Goal: Task Accomplishment & Management: Use online tool/utility

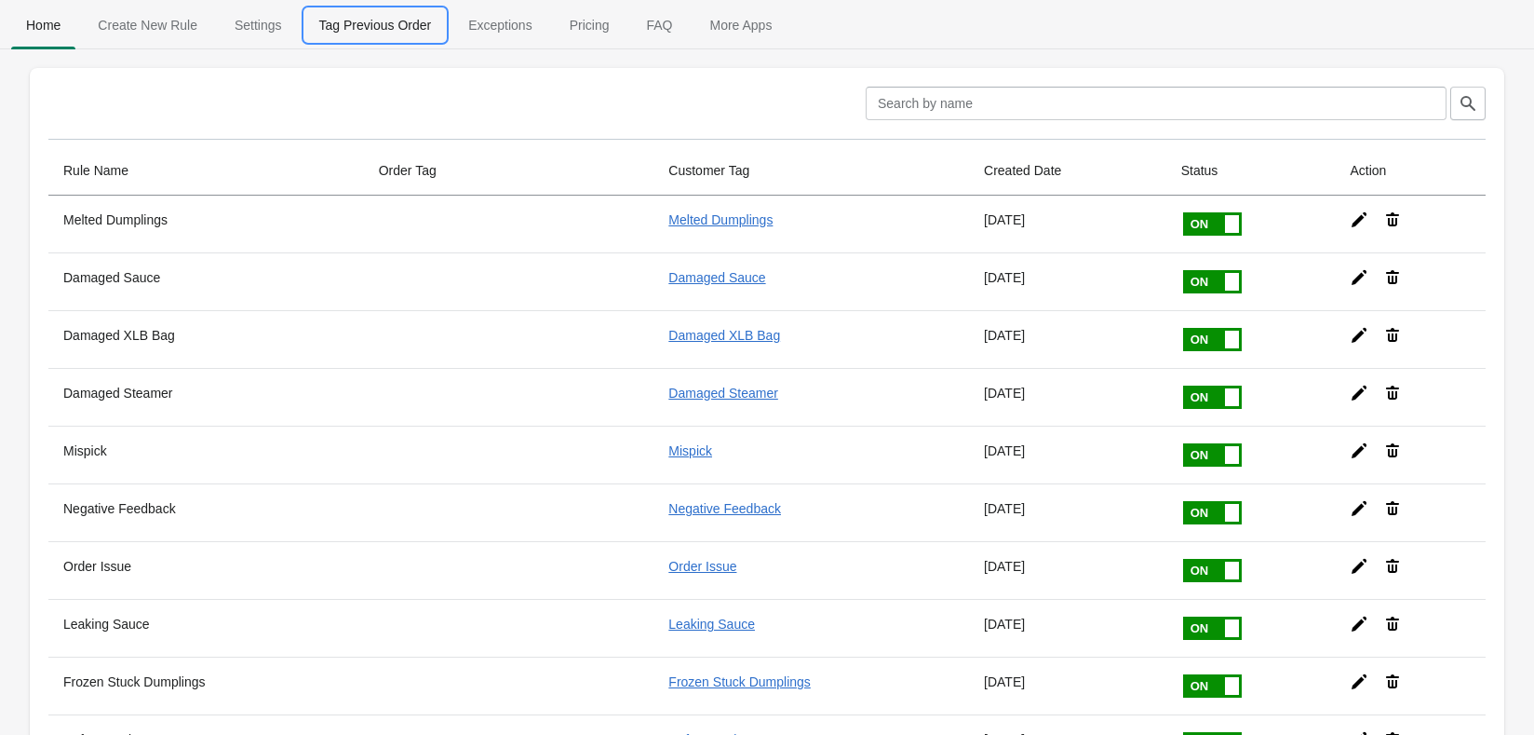
drag, startPoint x: 345, startPoint y: 34, endPoint x: 359, endPoint y: 20, distance: 19.8
click at [347, 32] on span "Tag Previous Order" at bounding box center [375, 25] width 142 height 34
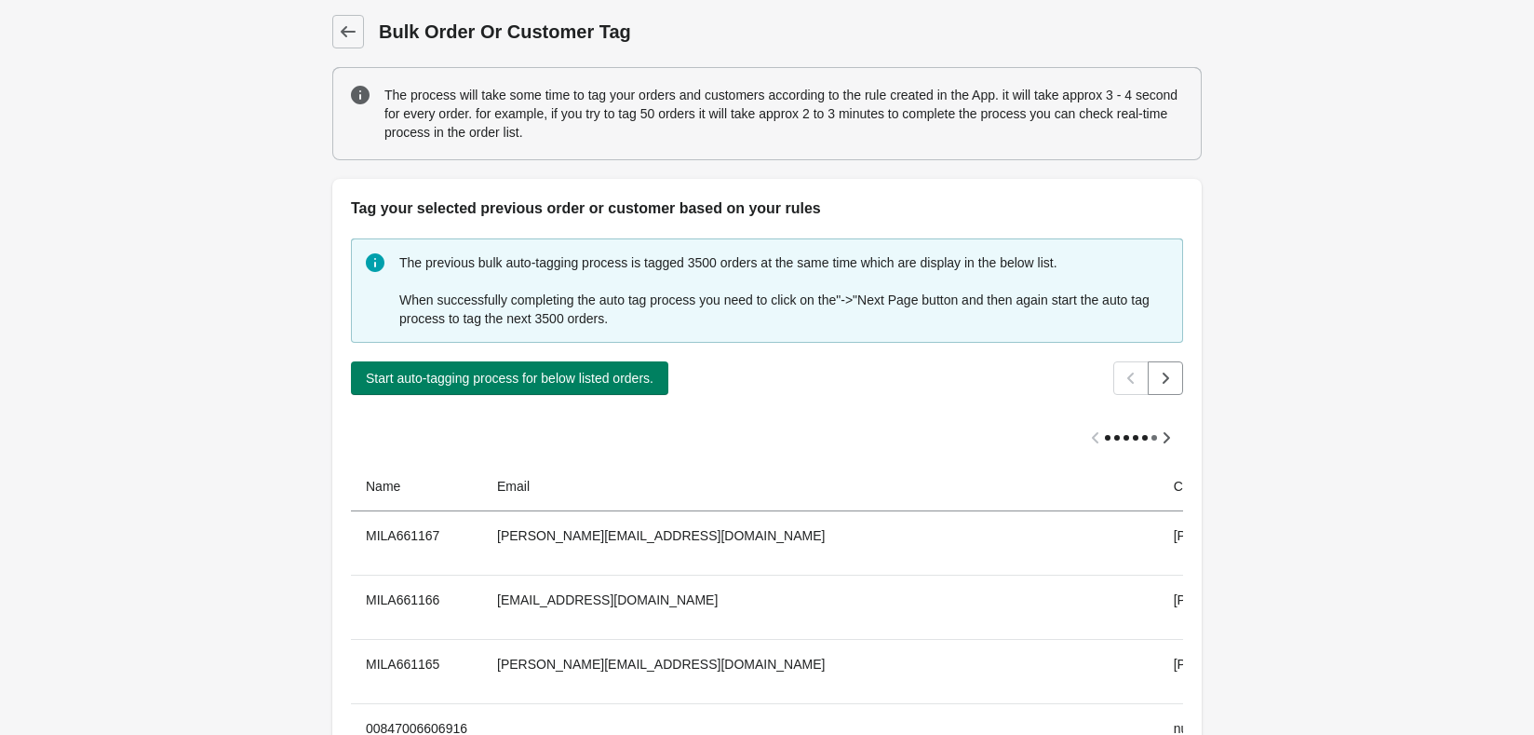
click at [562, 396] on div "The previous bulk auto-tagging process is tagged 3500 orders at the same time w…" at bounding box center [767, 538] width 870 height 637
click at [572, 394] on button "Start auto-tagging process for below listed orders." at bounding box center [510, 378] width 318 height 34
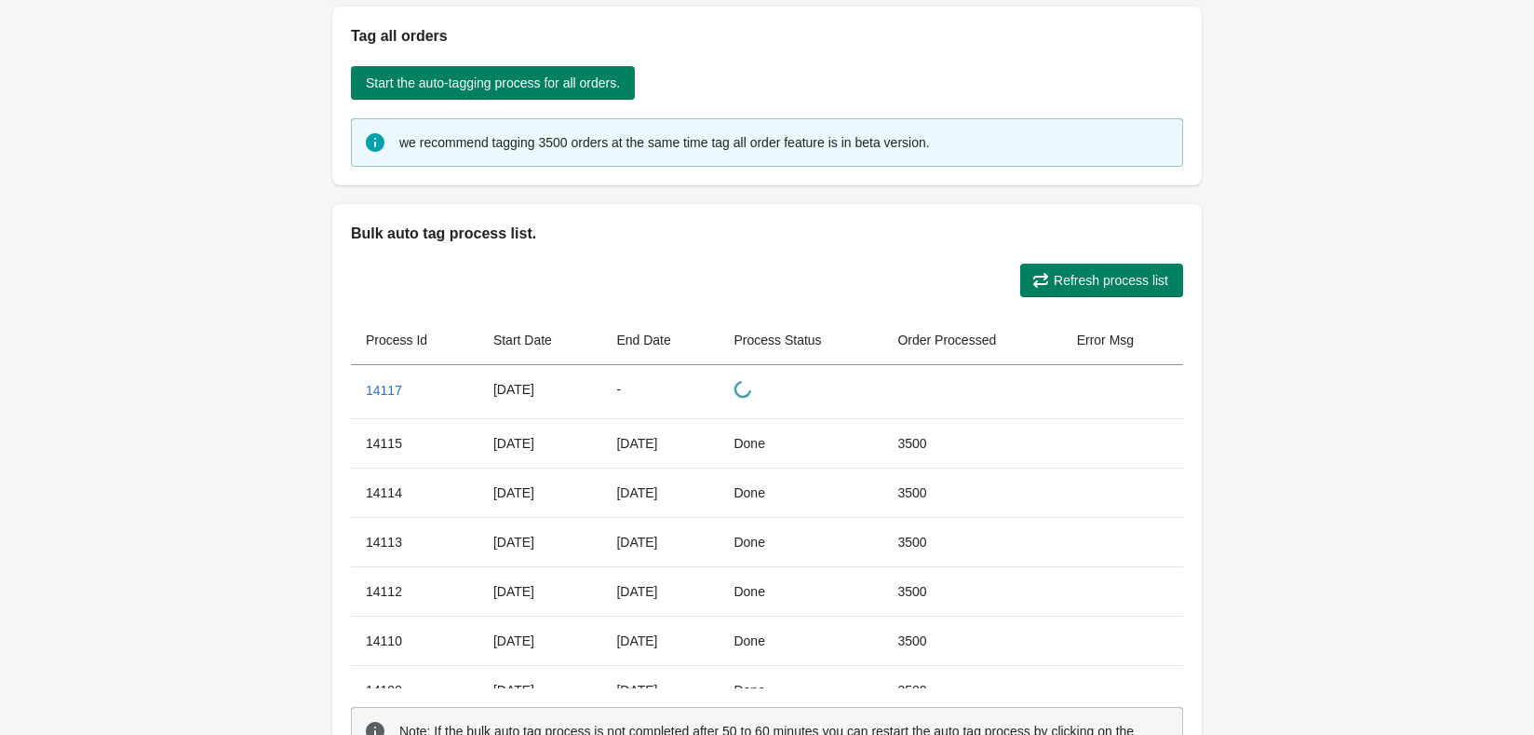
scroll to position [1037, 0]
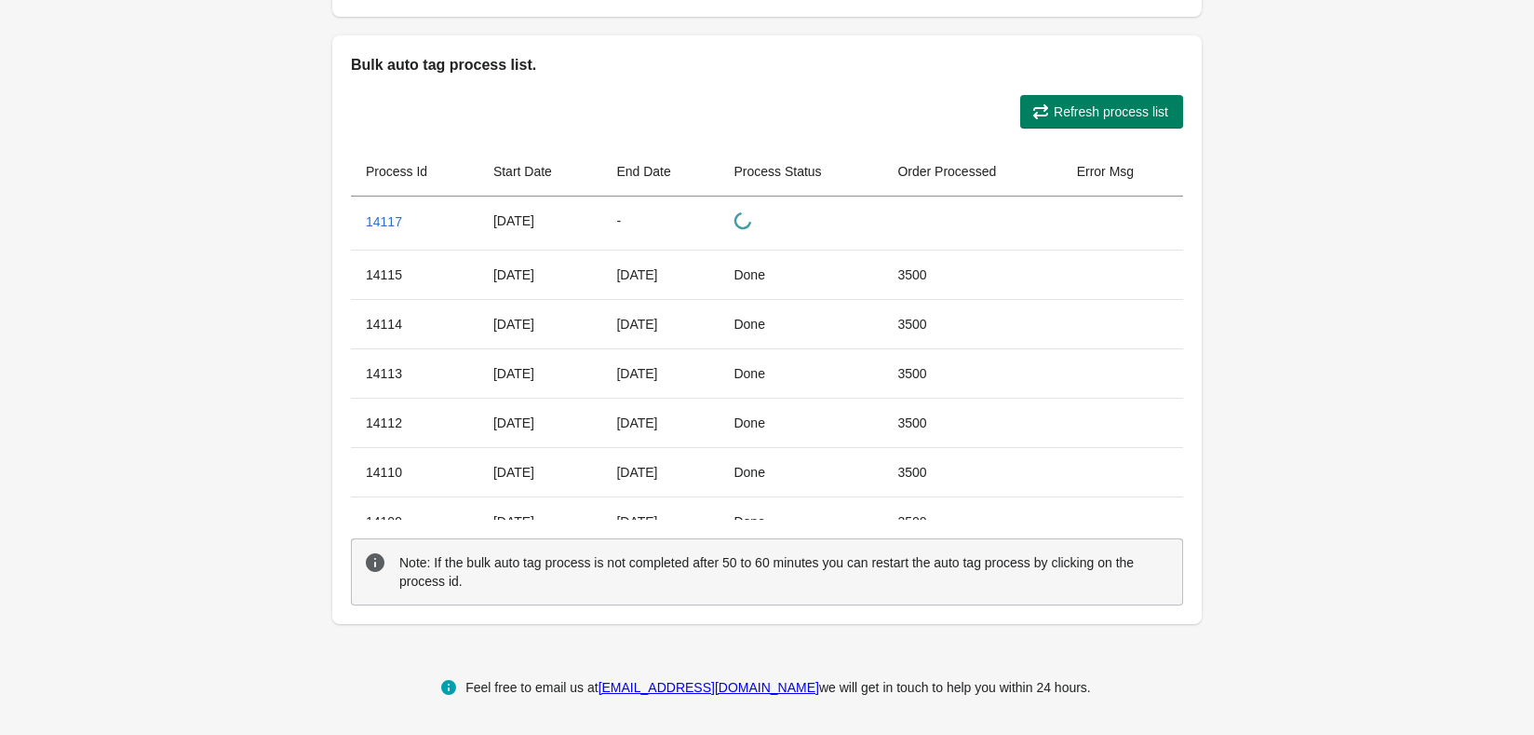
click at [1120, 128] on div "Refresh process list Process Id Start Date End Date Process Status Order Proces…" at bounding box center [767, 349] width 870 height 547
click at [1120, 127] on button "Refresh process list" at bounding box center [1101, 112] width 163 height 34
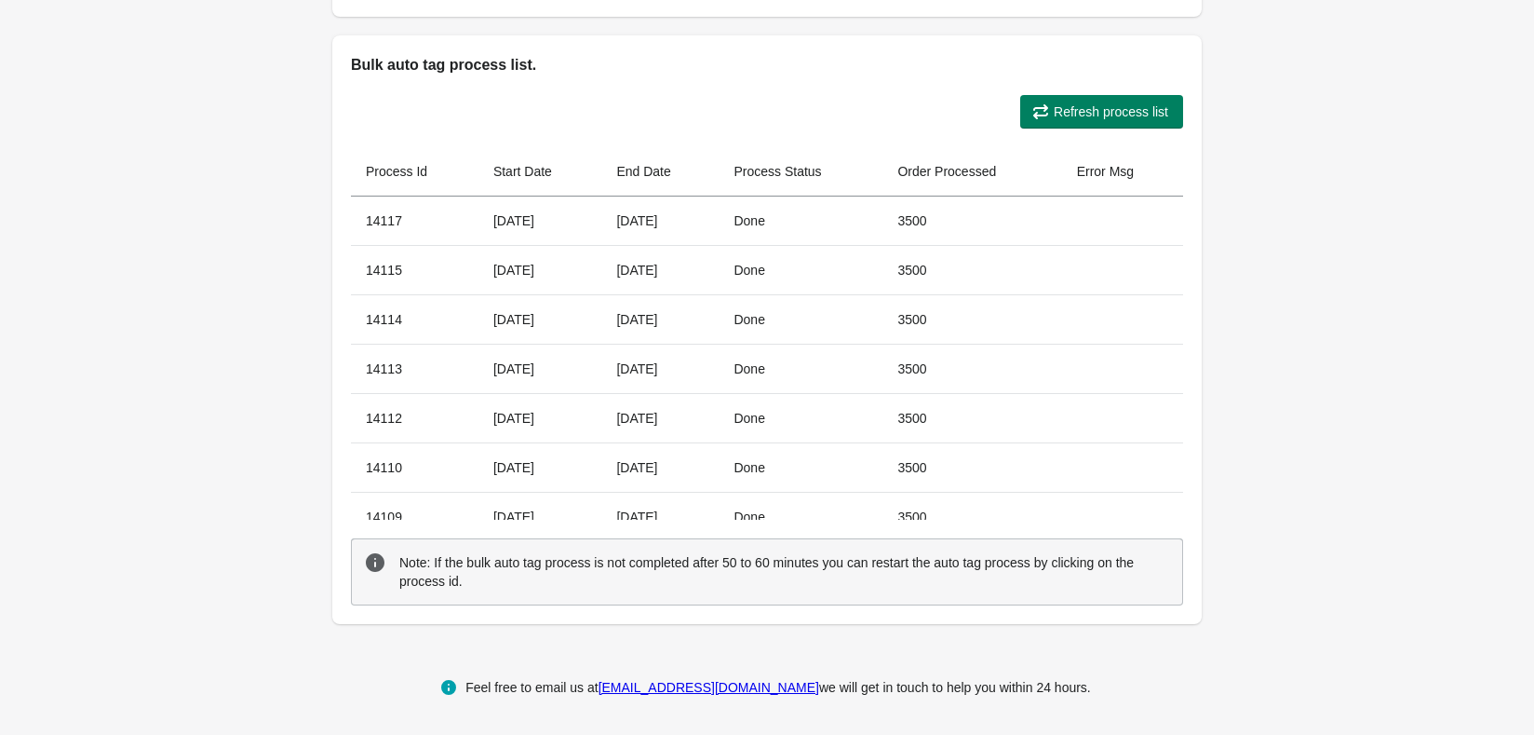
scroll to position [665, 0]
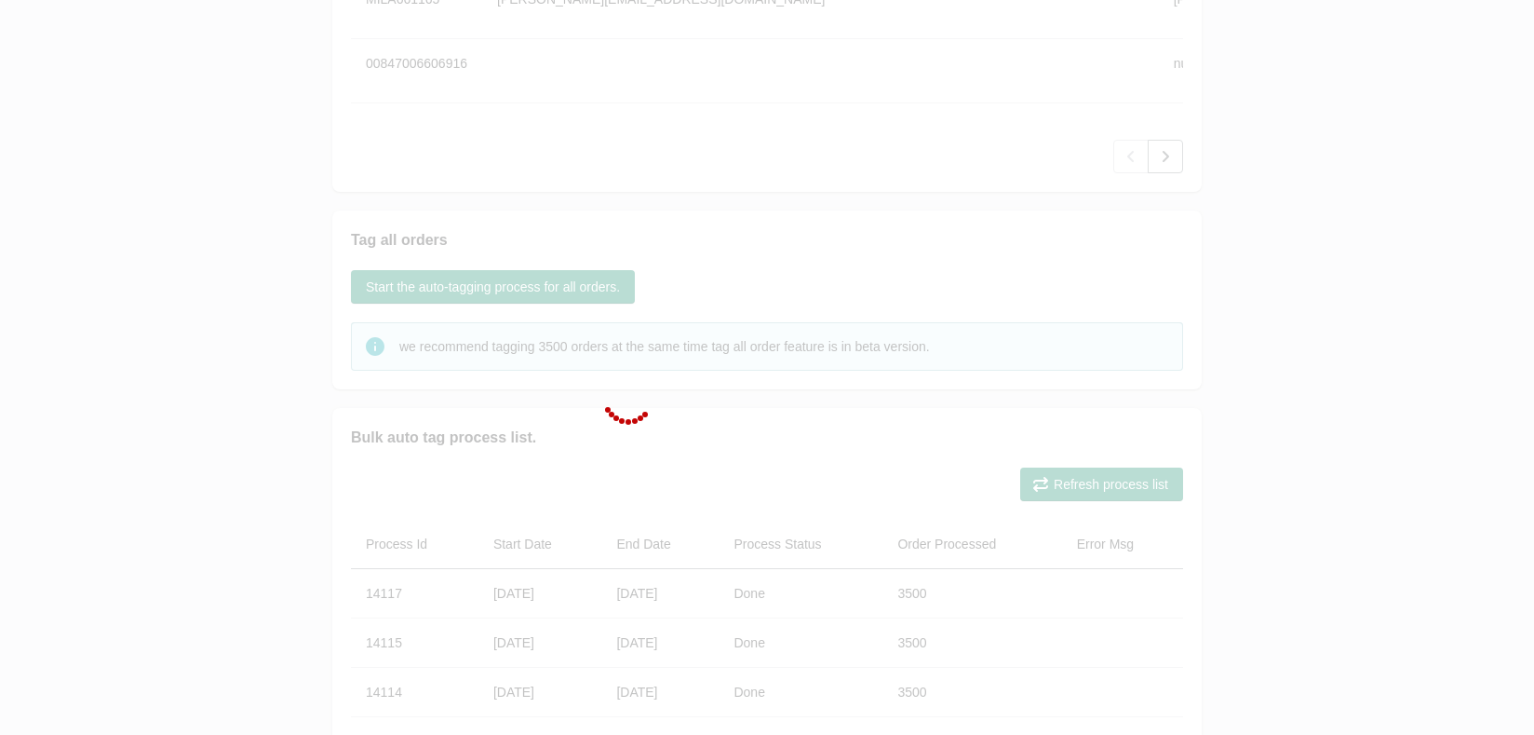
scroll to position [13, 0]
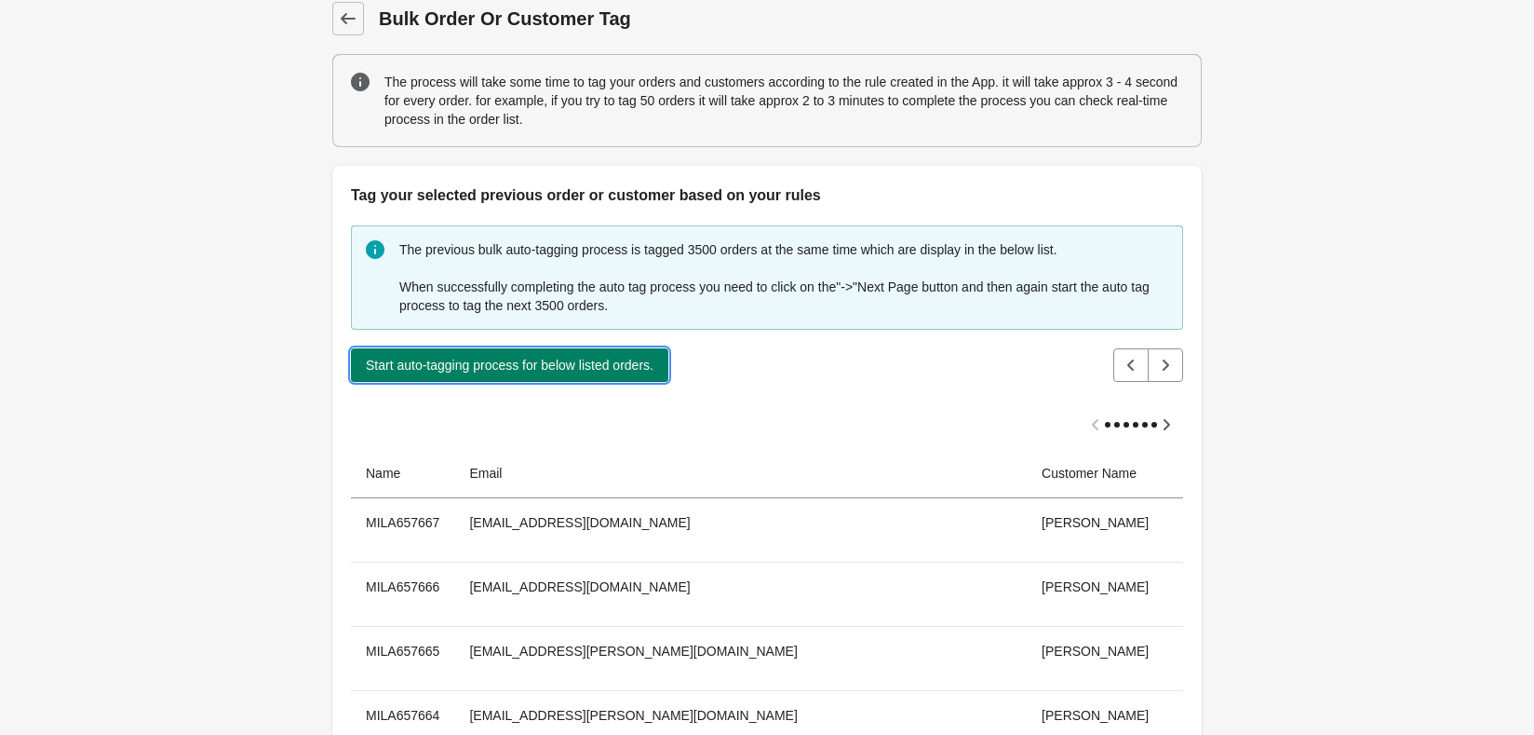
drag, startPoint x: 541, startPoint y: 372, endPoint x: 678, endPoint y: 330, distance: 143.4
click at [541, 371] on button "Start auto-tagging process for below listed orders." at bounding box center [510, 365] width 318 height 34
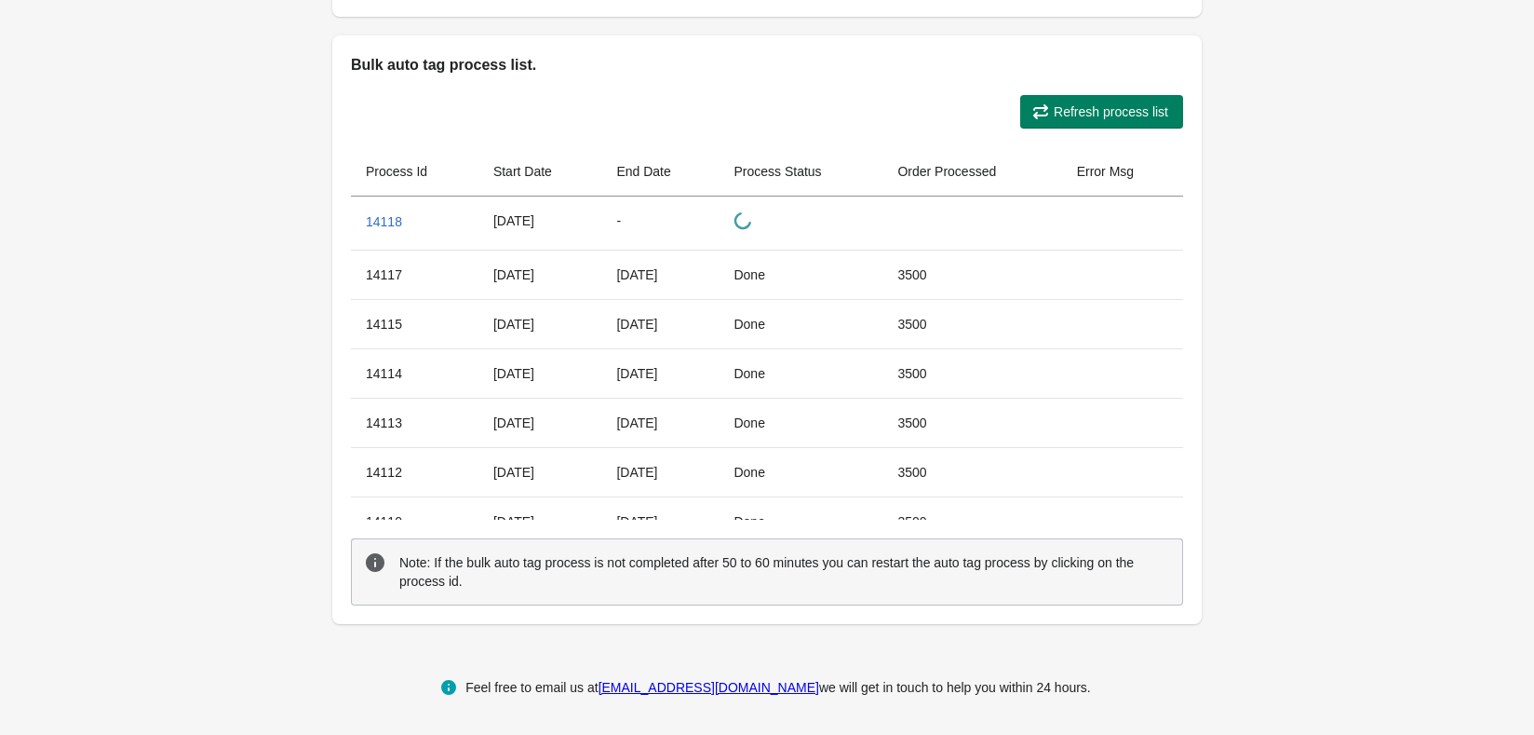
scroll to position [883, 0]
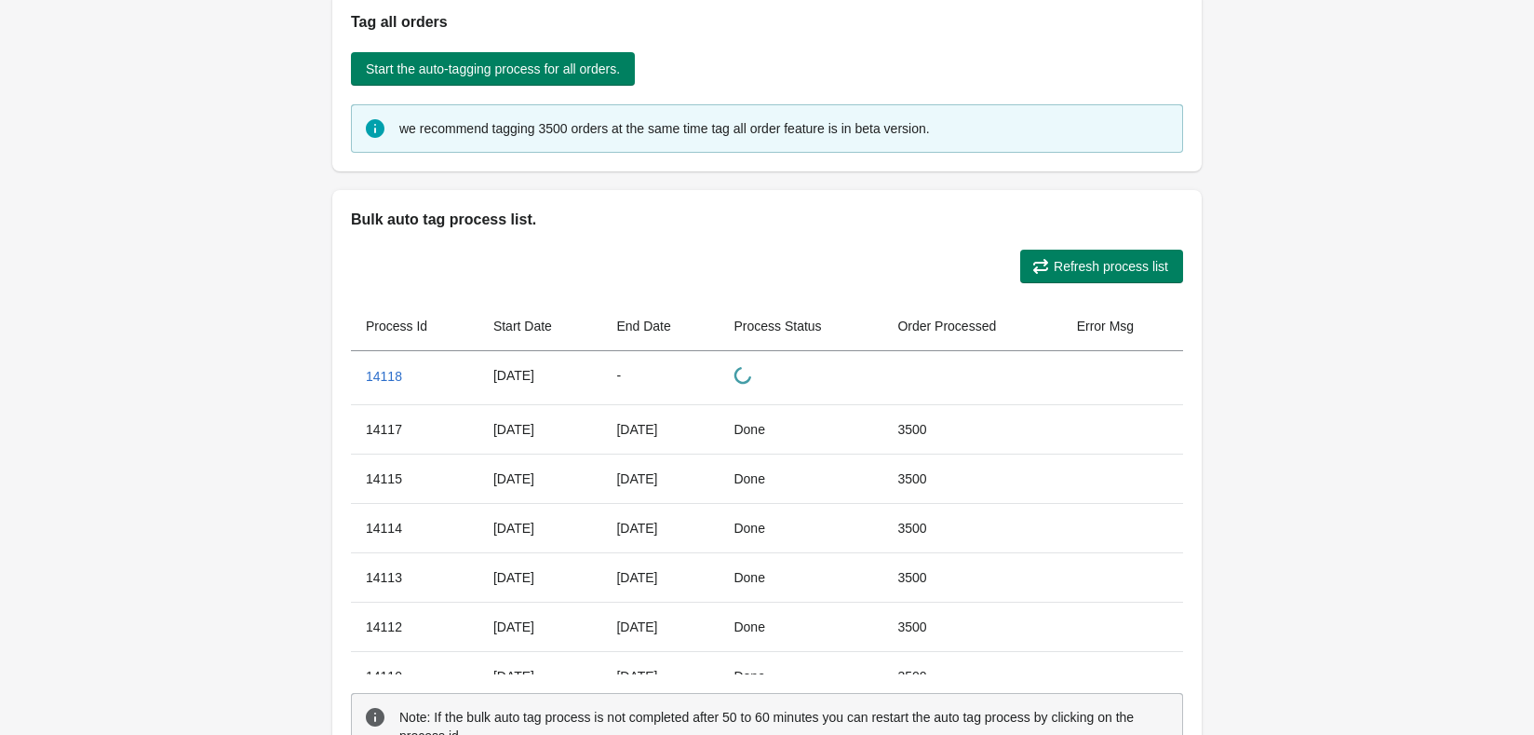
click at [1137, 263] on span "Refresh process list" at bounding box center [1111, 266] width 115 height 15
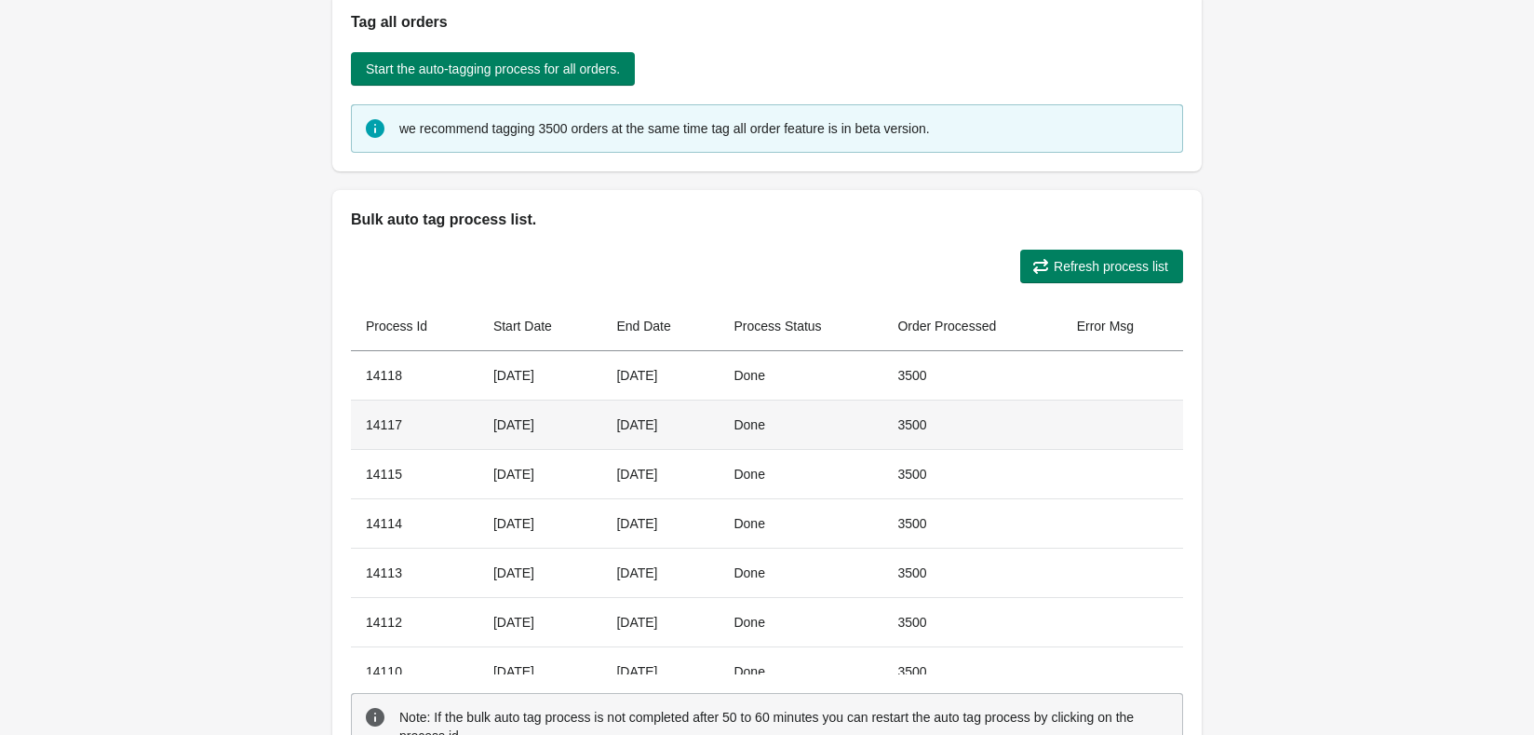
scroll to position [1037, 0]
